Goal: Transaction & Acquisition: Purchase product/service

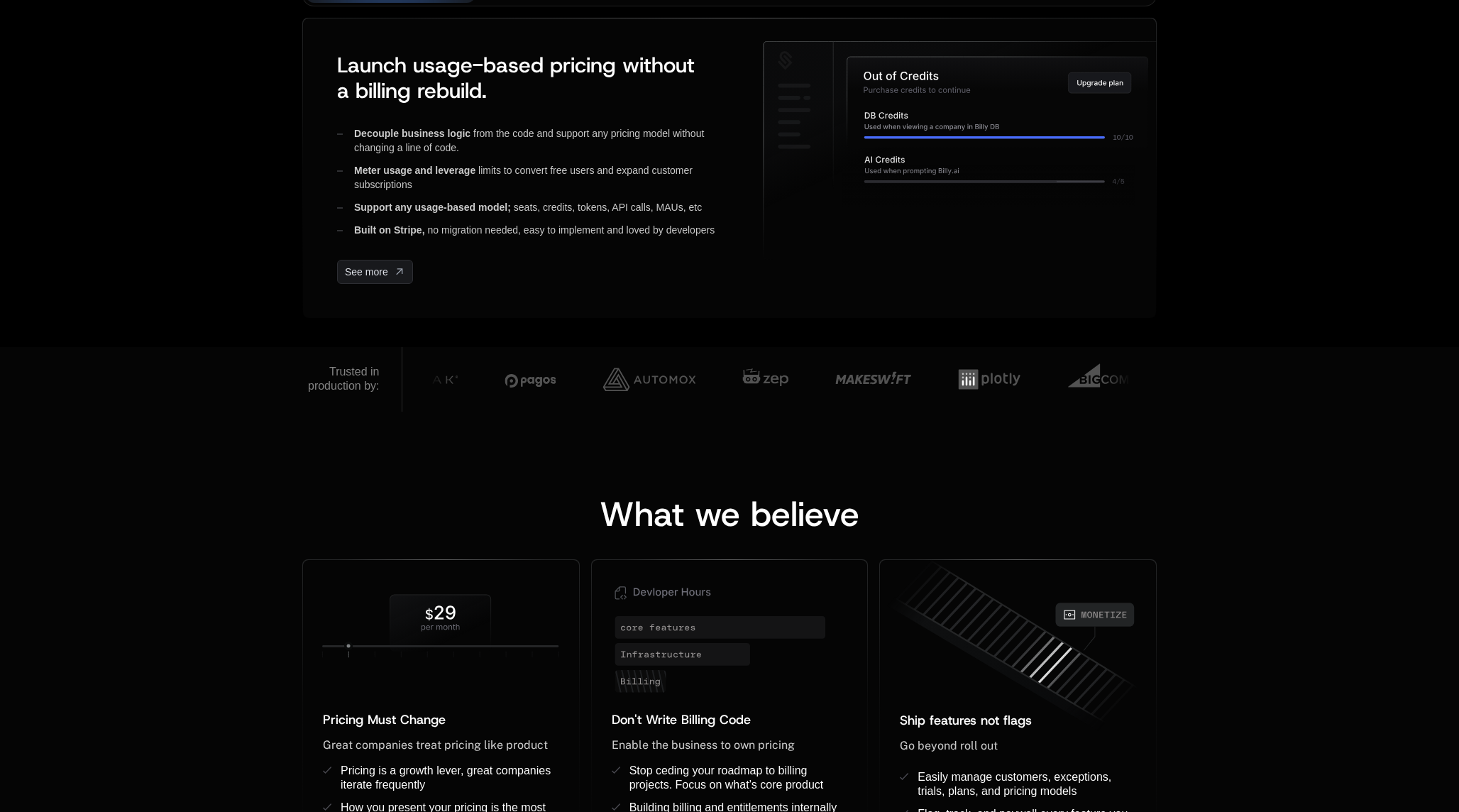
scroll to position [1100, 0]
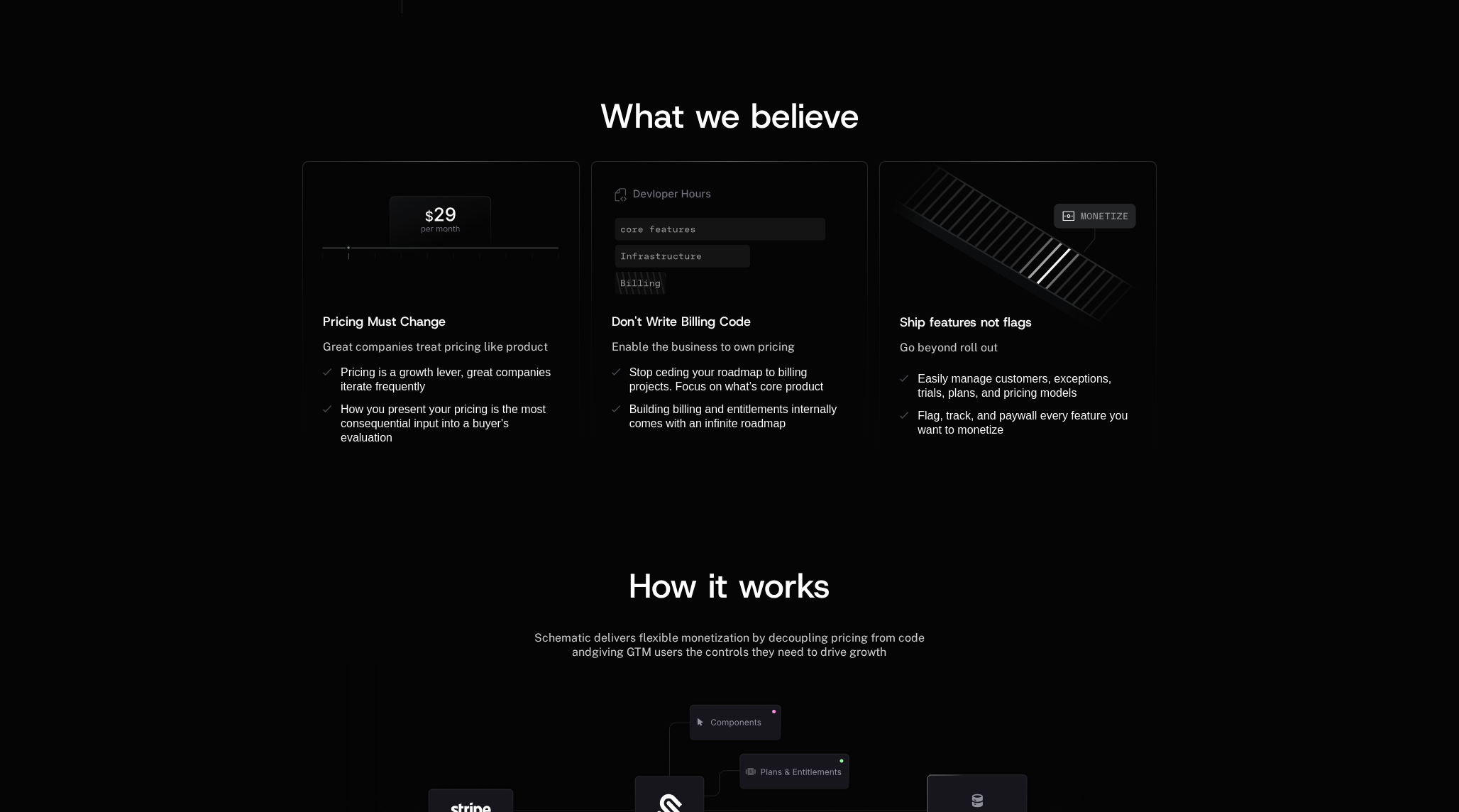
click at [218, 276] on div "What we believe Pricing Must Change ﻿ ﻿ Great companies treat pricing like prod…" at bounding box center [729, 262] width 1459 height 498
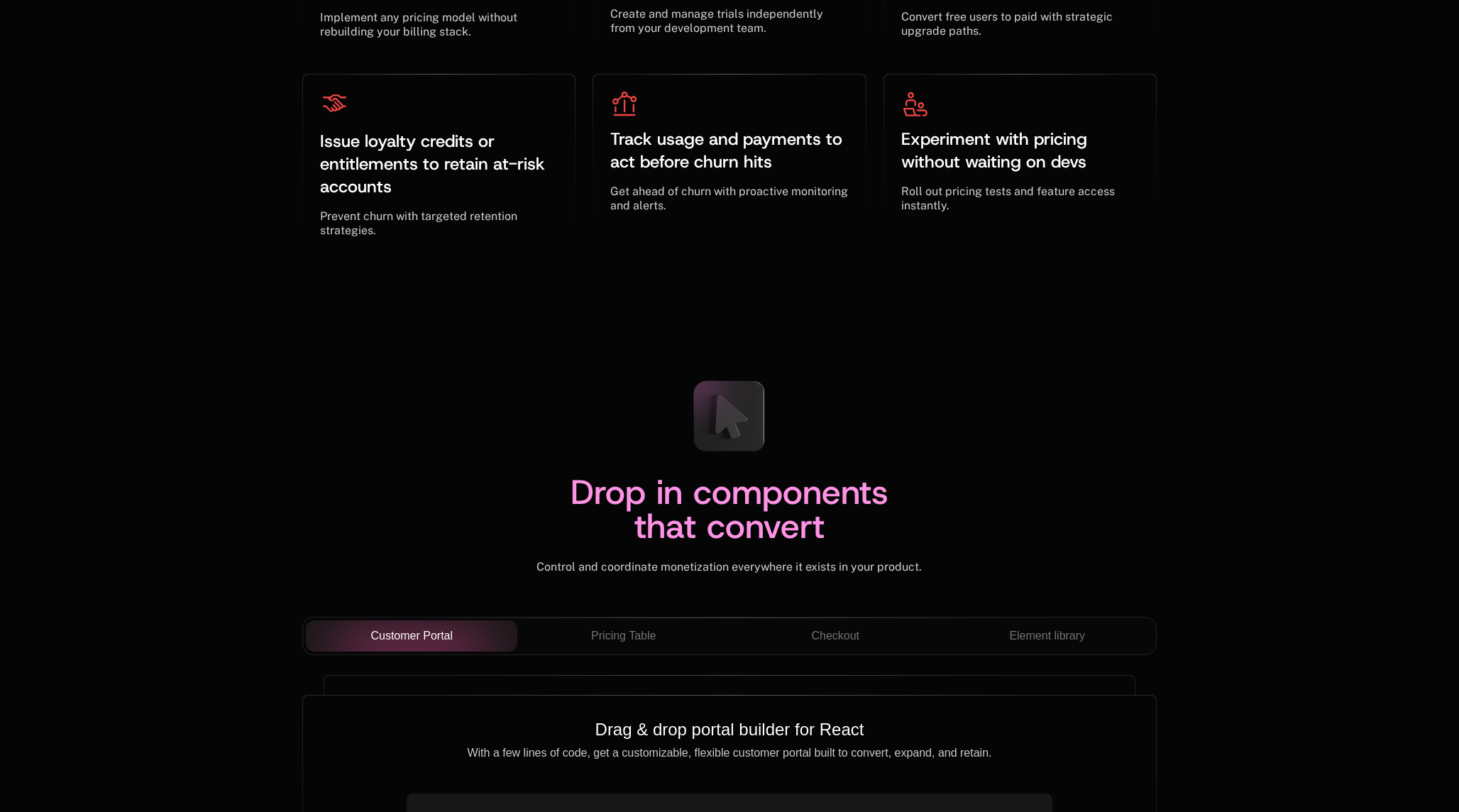
scroll to position [4890, 0]
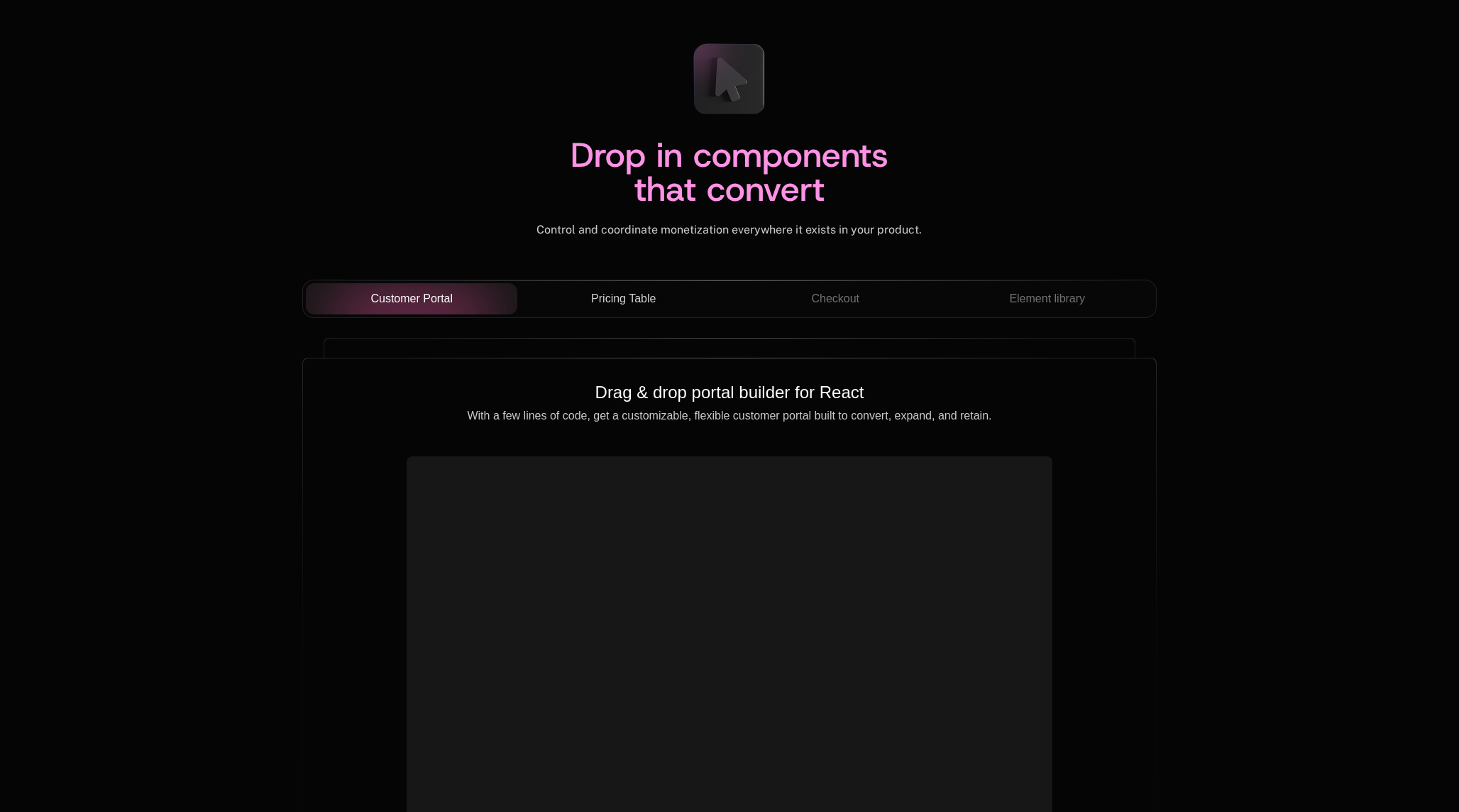
click at [603, 307] on span "Pricing Table" at bounding box center [623, 299] width 65 height 17
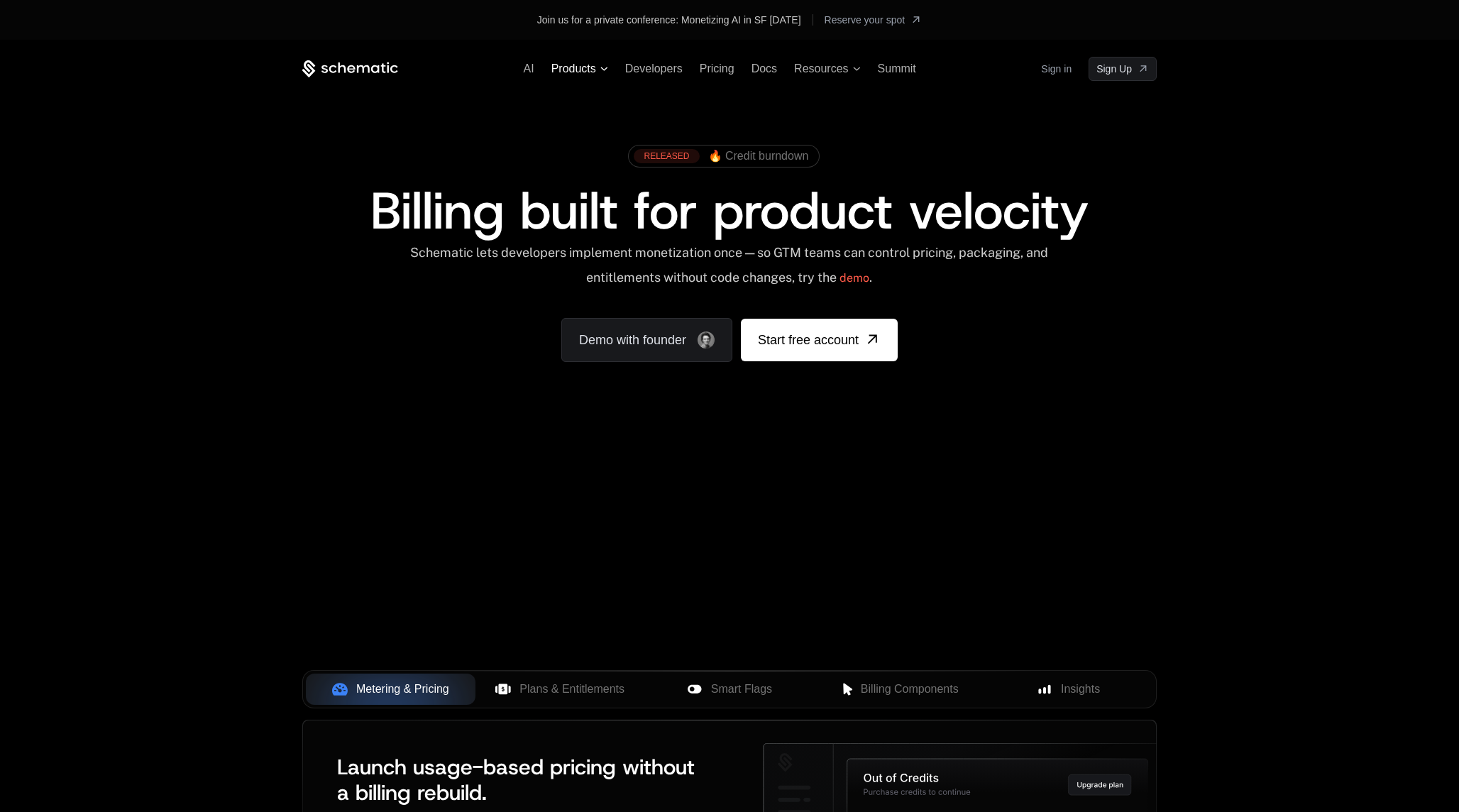
click at [595, 69] on span "Products" at bounding box center [574, 69] width 45 height 13
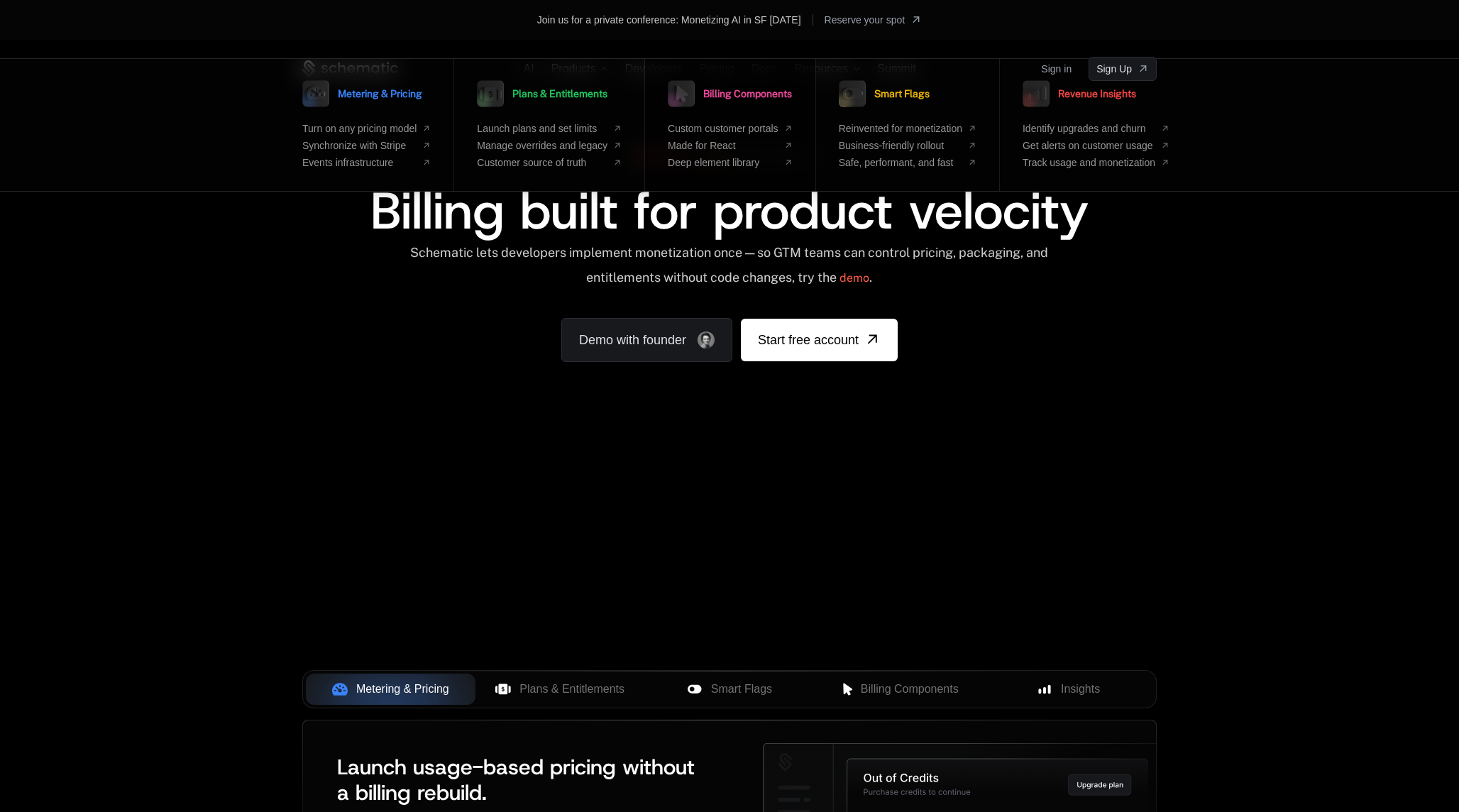
click at [714, 99] on link "Billing Components" at bounding box center [729, 93] width 124 height 36
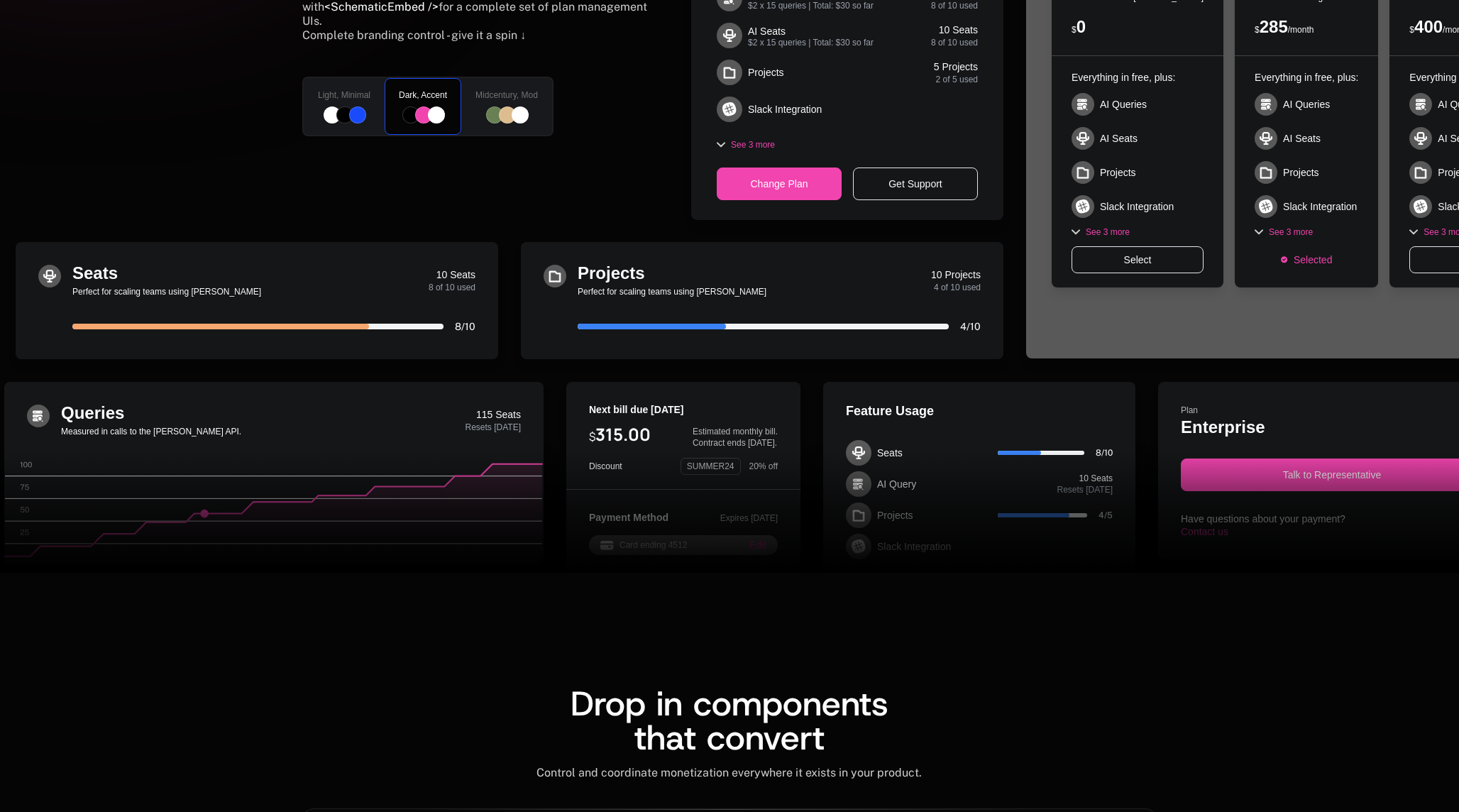
scroll to position [611, 0]
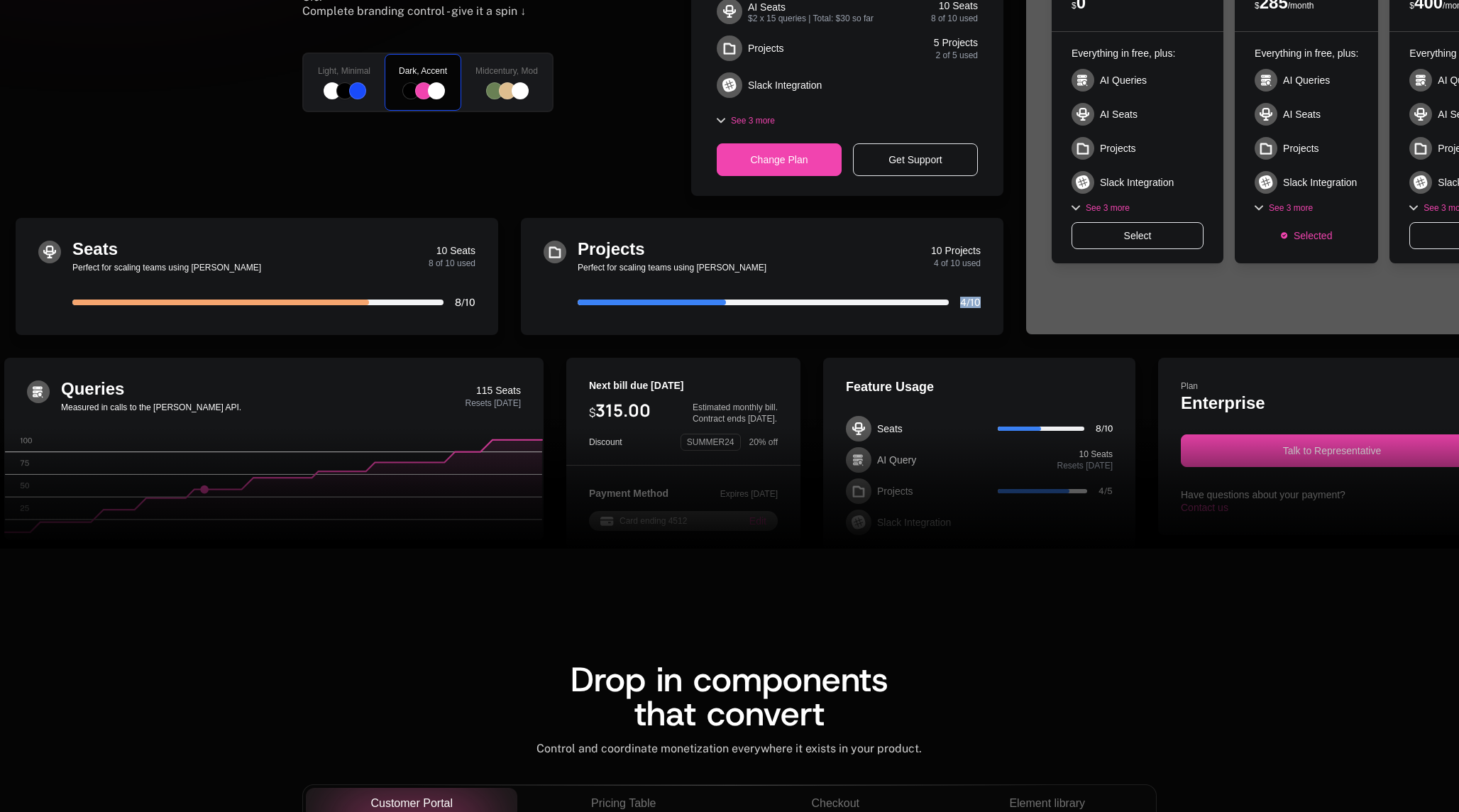
drag, startPoint x: 785, startPoint y: 313, endPoint x: 1016, endPoint y: 313, distance: 231.0
click at [1016, 313] on div "Seats Perfect for scaling teams using Billy 10 Seats 8 of 10 used 80 % 8 / 10 P…" at bounding box center [586, 276] width 1141 height 117
drag, startPoint x: 368, startPoint y: 282, endPoint x: 417, endPoint y: 282, distance: 49.0
click at [417, 282] on div "Seats Perfect for scaling teams using Billy 10 Seats 8 of 10 used 80 % 8 / 10" at bounding box center [274, 274] width 403 height 67
click at [499, 449] on div at bounding box center [729, 488] width 1459 height 122
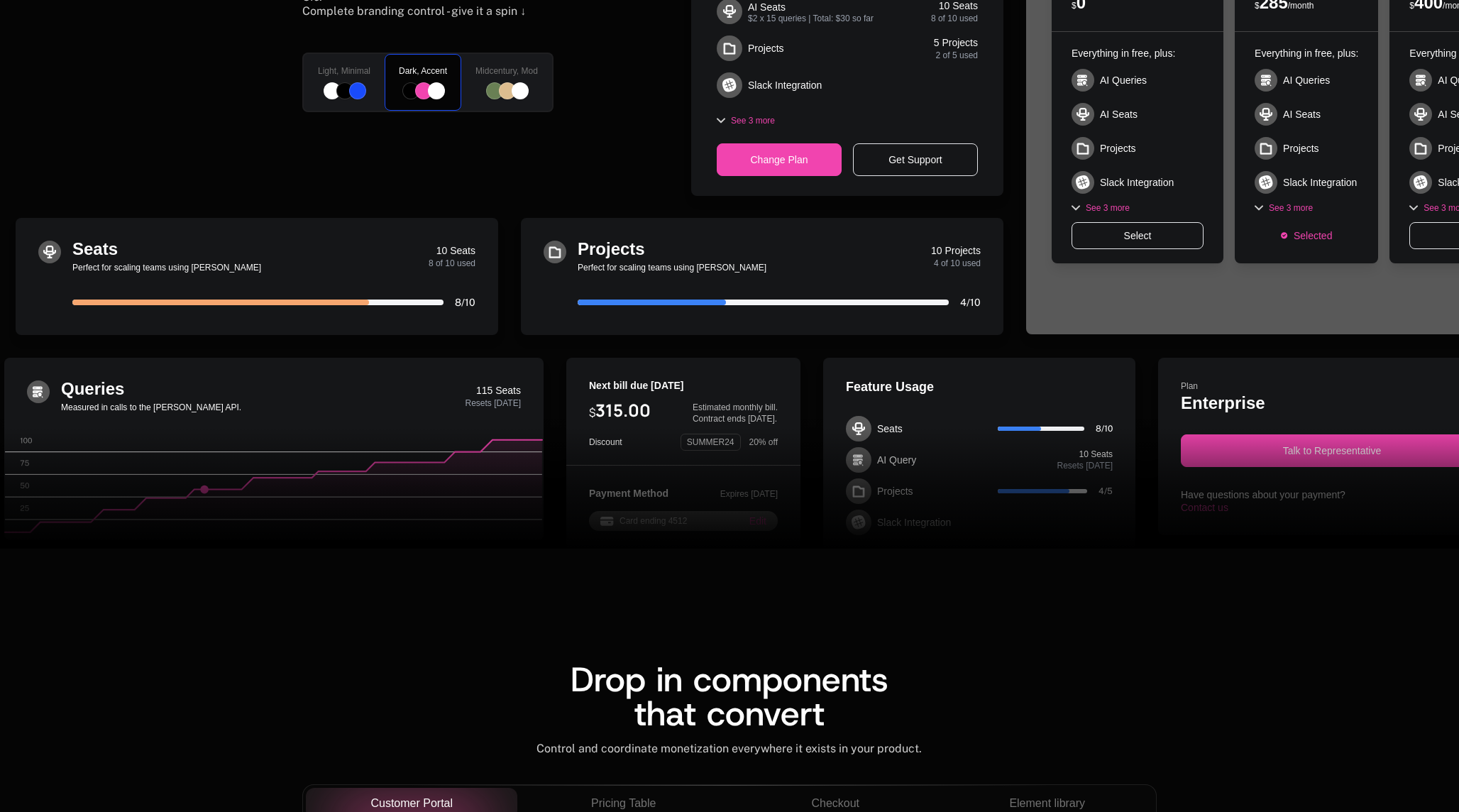
drag, startPoint x: 716, startPoint y: 443, endPoint x: 745, endPoint y: 443, distance: 29.0
click at [720, 443] on div at bounding box center [729, 488] width 1459 height 122
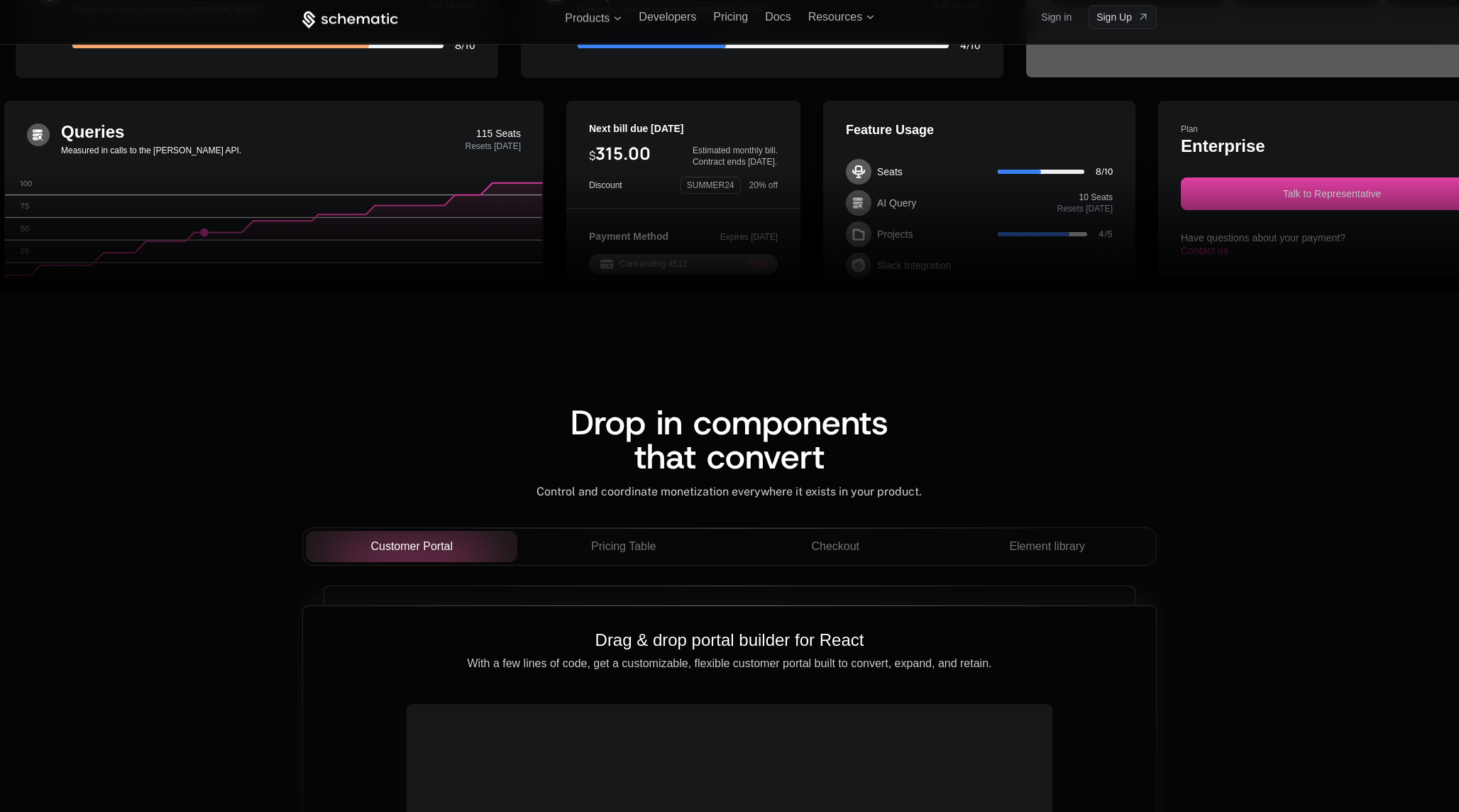
scroll to position [847, 0]
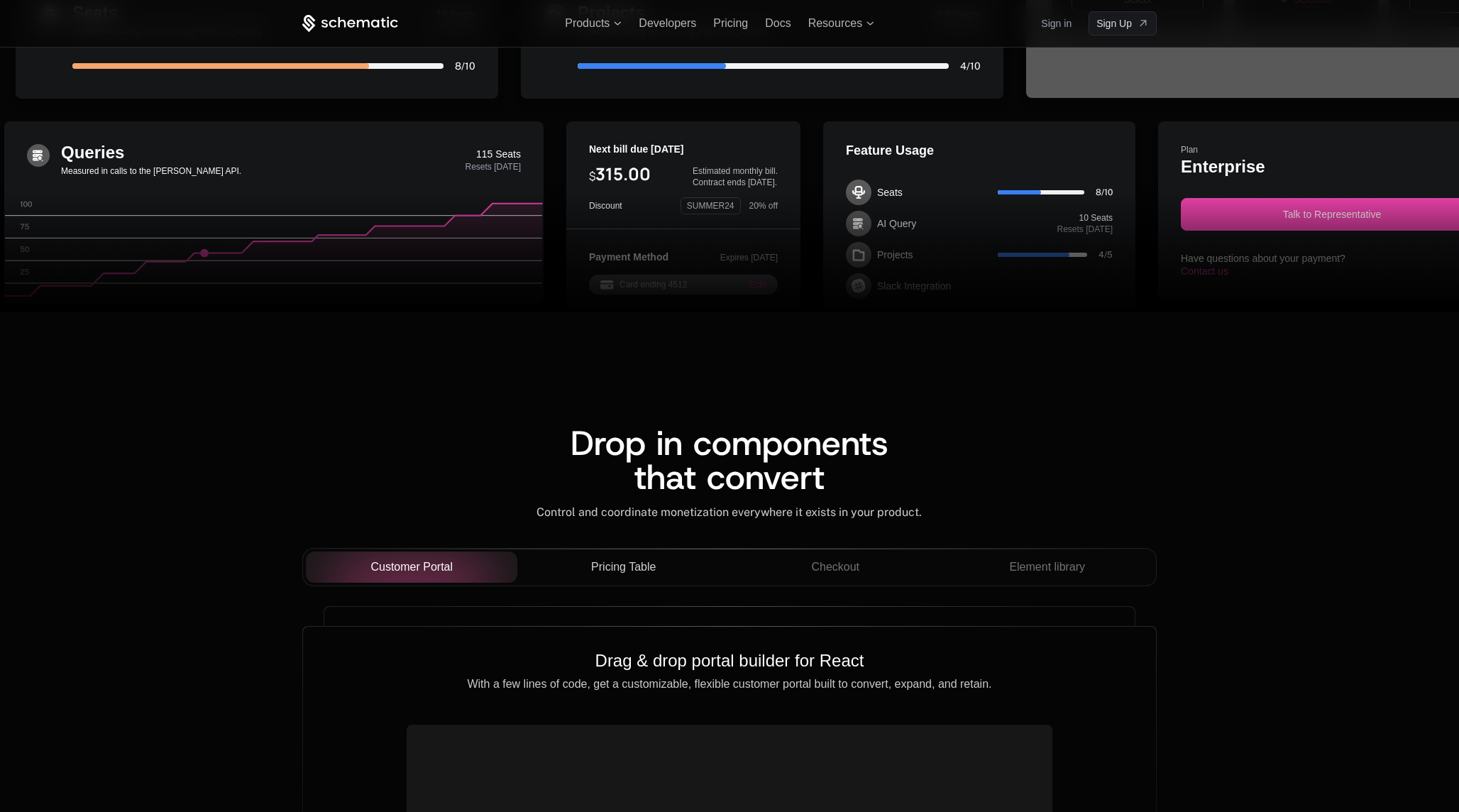
click at [608, 569] on span "Pricing Table" at bounding box center [623, 567] width 65 height 17
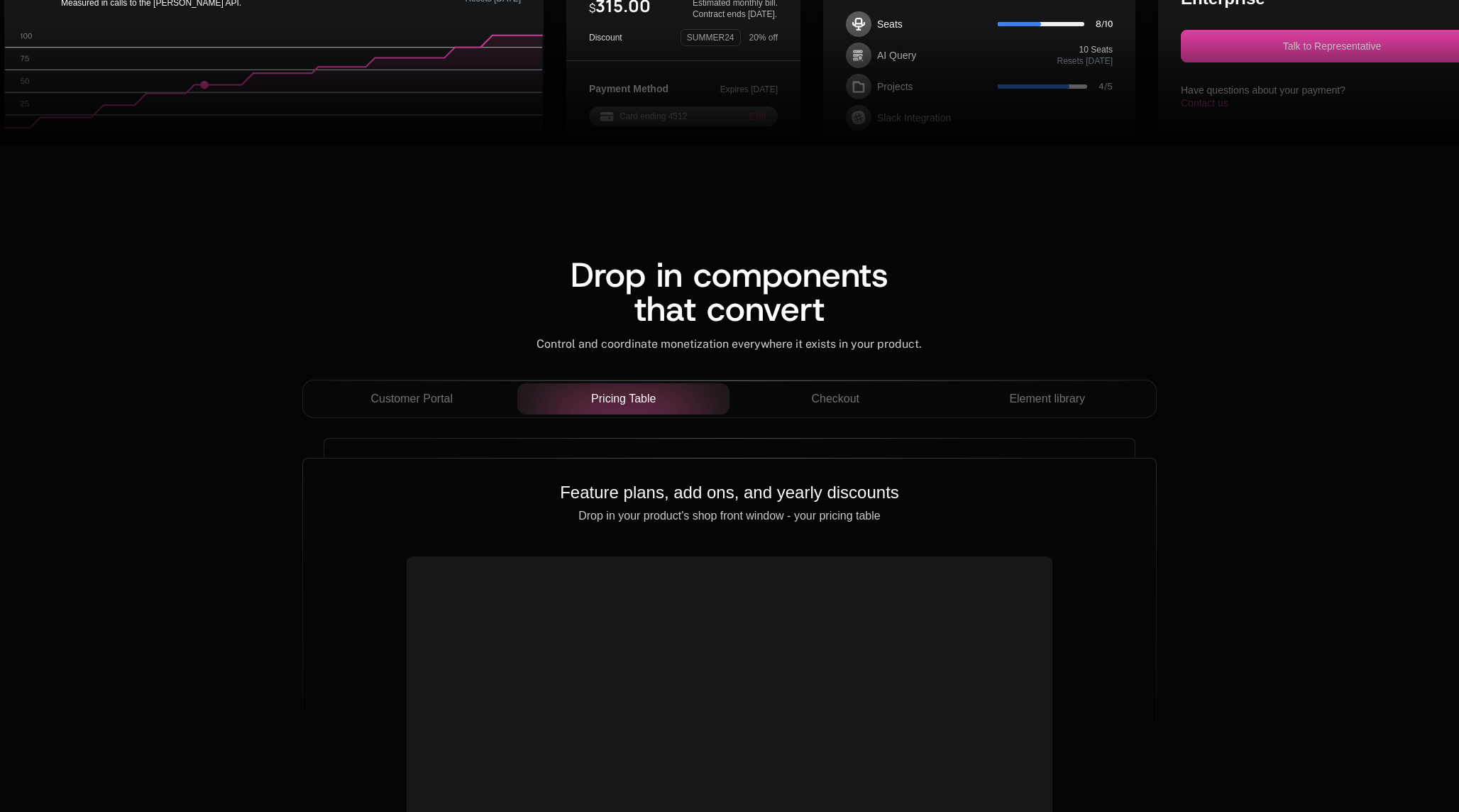
scroll to position [1096, 0]
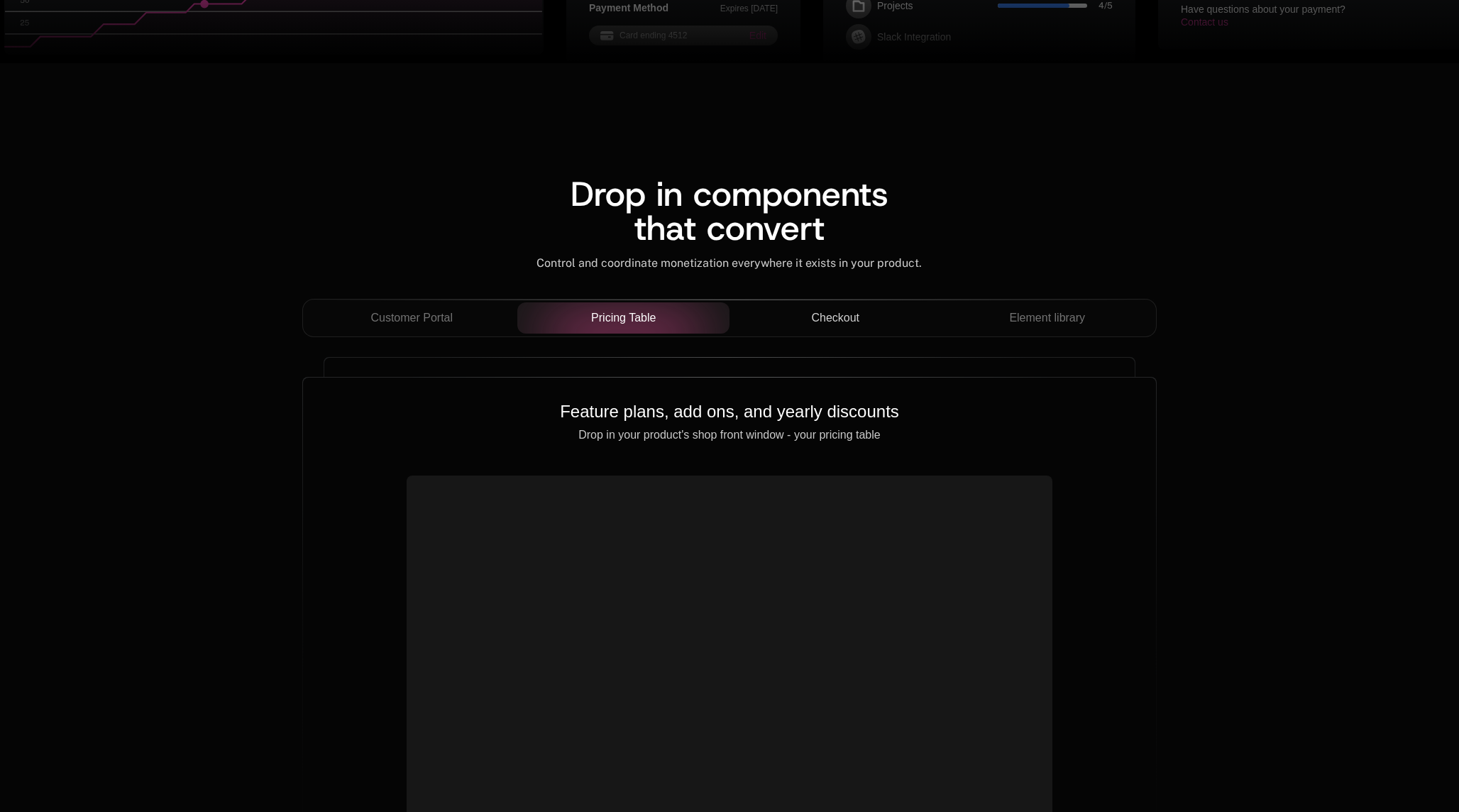
click at [847, 324] on span "Checkout" at bounding box center [835, 318] width 48 height 17
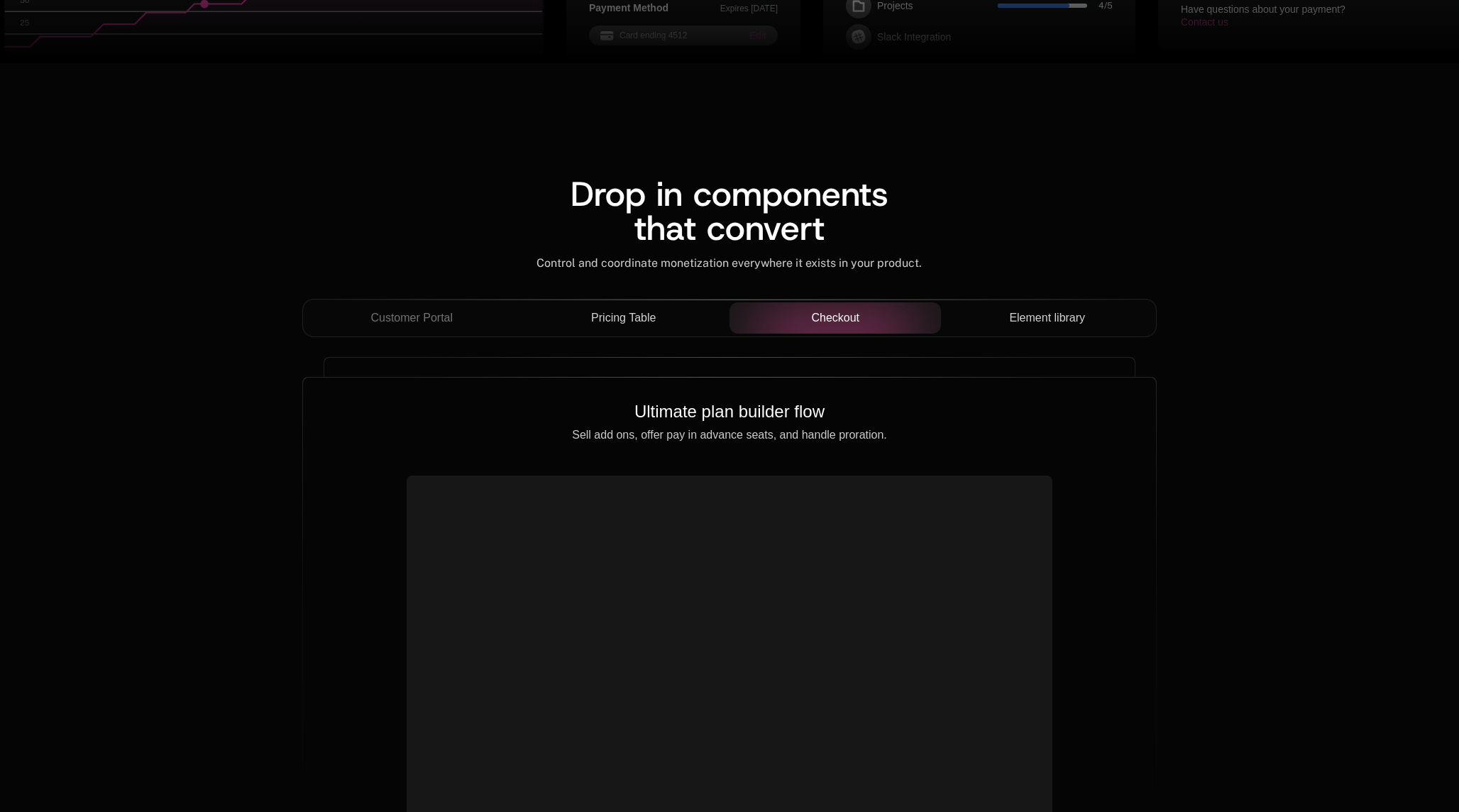
click at [998, 323] on div "Element library" at bounding box center [1047, 318] width 189 height 17
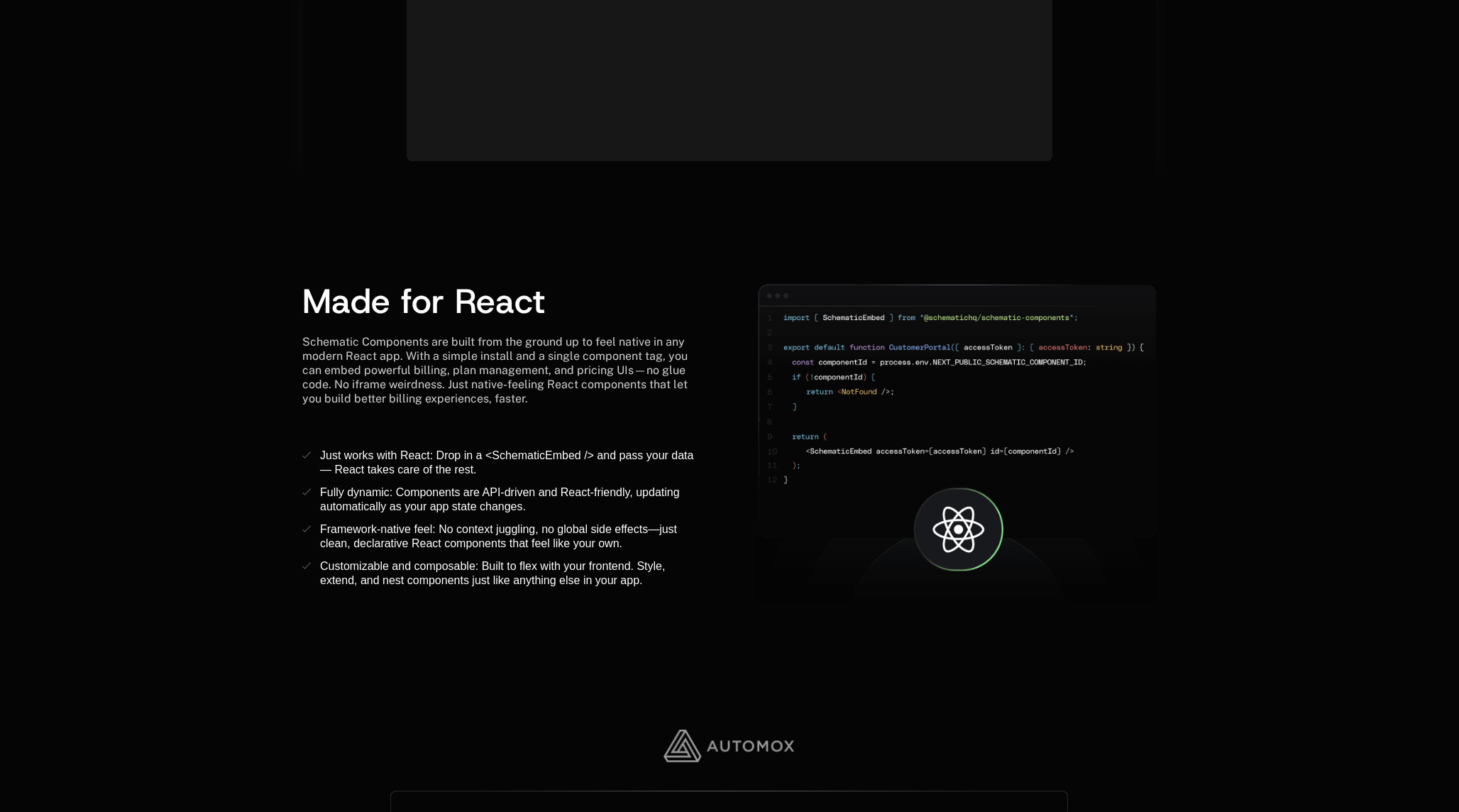
scroll to position [2011, 0]
